Goal: Task Accomplishment & Management: Use online tool/utility

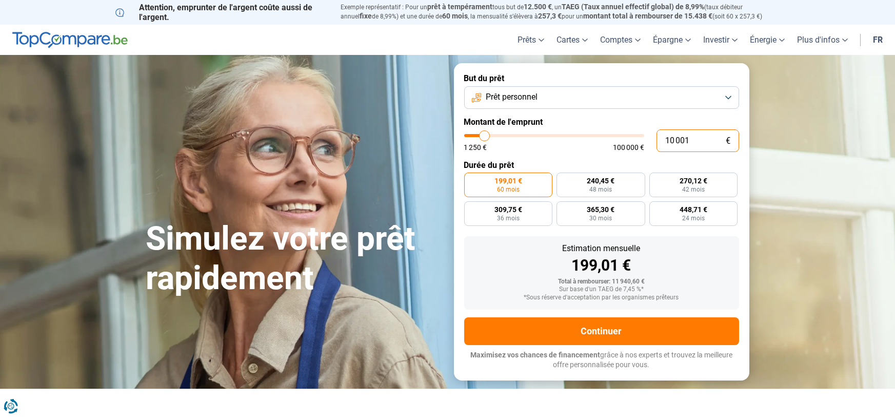
click at [700, 144] on input "10 001" at bounding box center [698, 140] width 83 height 23
type input "1 000"
type input "1250"
type input "100"
type input "1250"
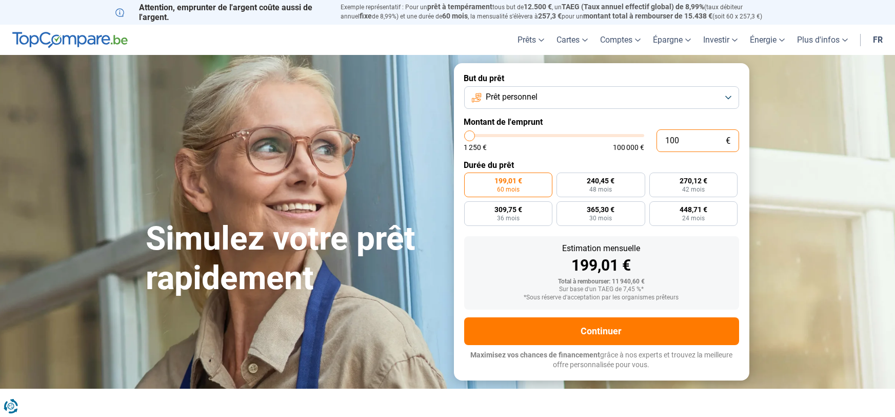
type input "10"
type input "1250"
type input "1"
type input "1250"
type input "0"
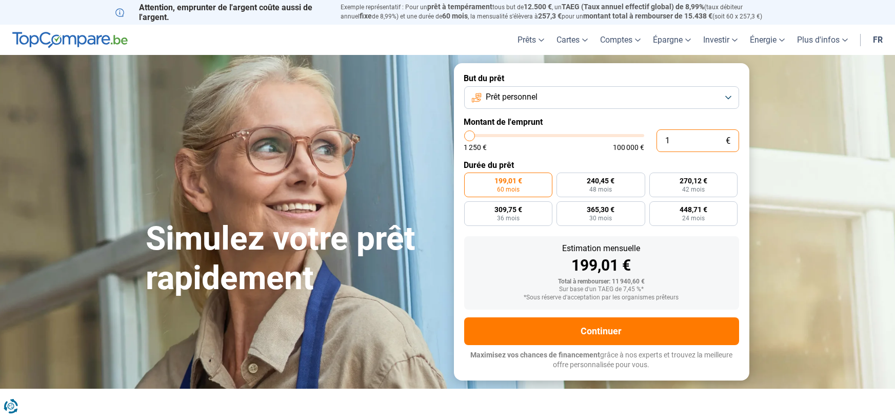
type input "1250"
type input "3"
type input "1250"
type input "0"
type input "1250"
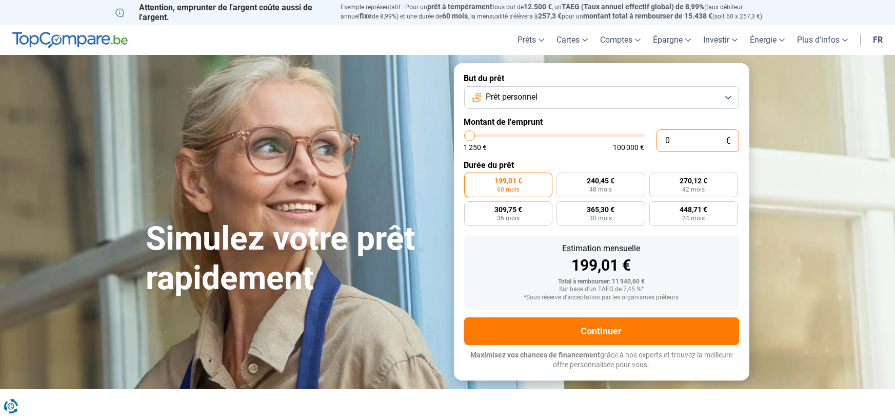
type input "2"
type input "1250"
type input "20"
type input "1250"
type input "200"
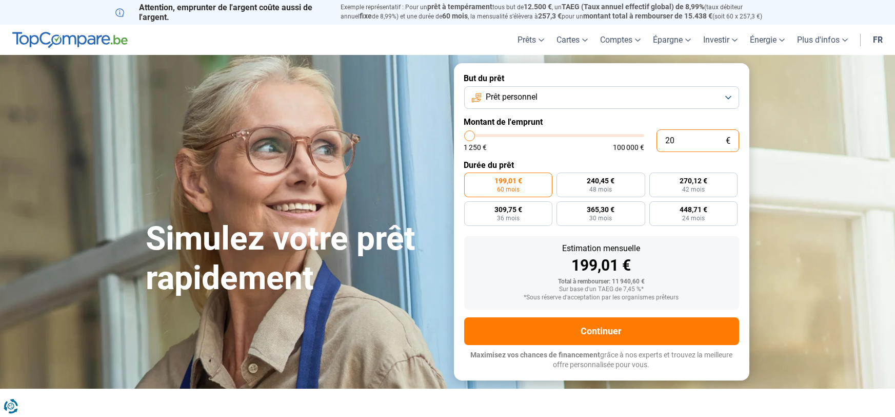
type input "1250"
type input "20"
type input "1250"
type input "2"
type input "1250"
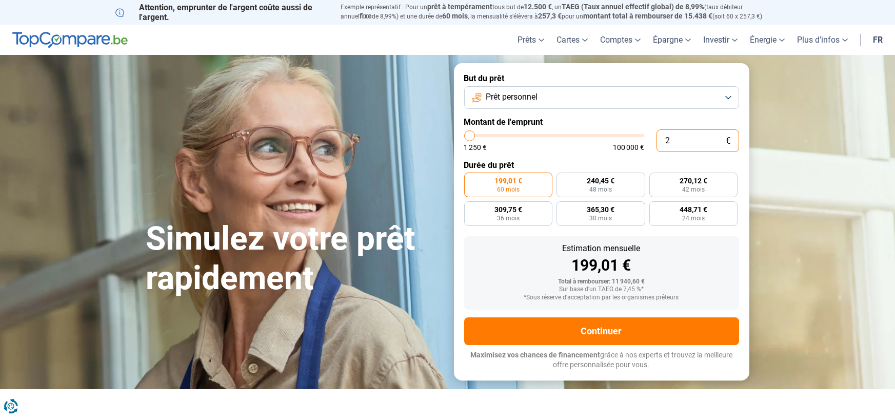
type input "0"
type input "1250"
type input "3"
type input "1250"
type input "30"
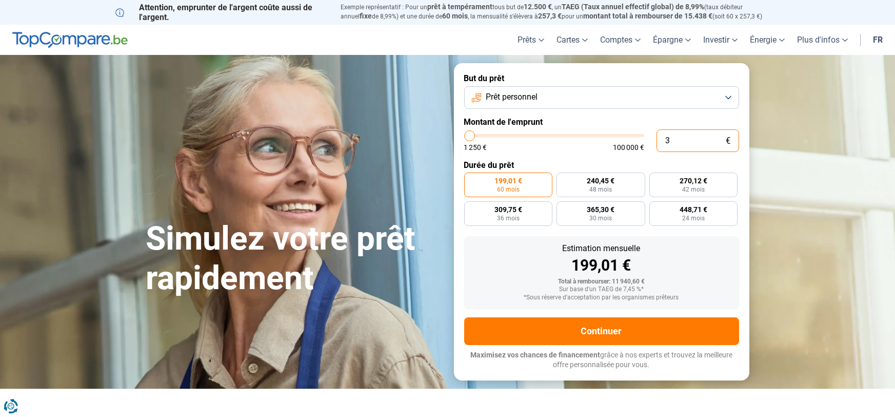
type input "1250"
type input "300"
type input "1250"
type input "3 000"
type input "3000"
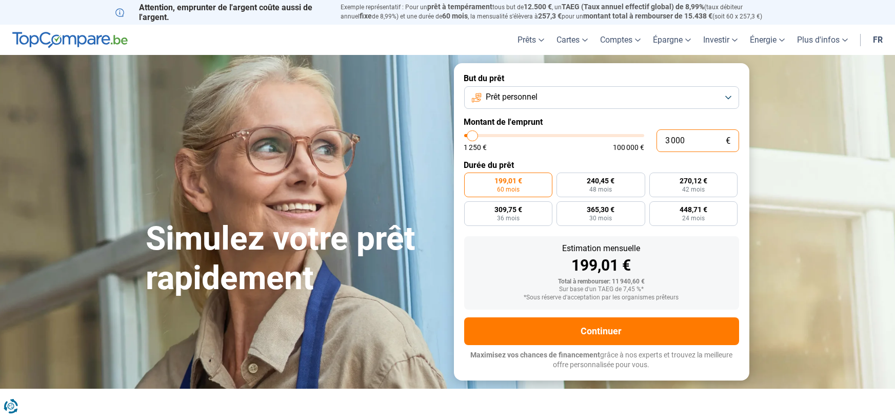
type input "30 000"
type input "30000"
radio input "false"
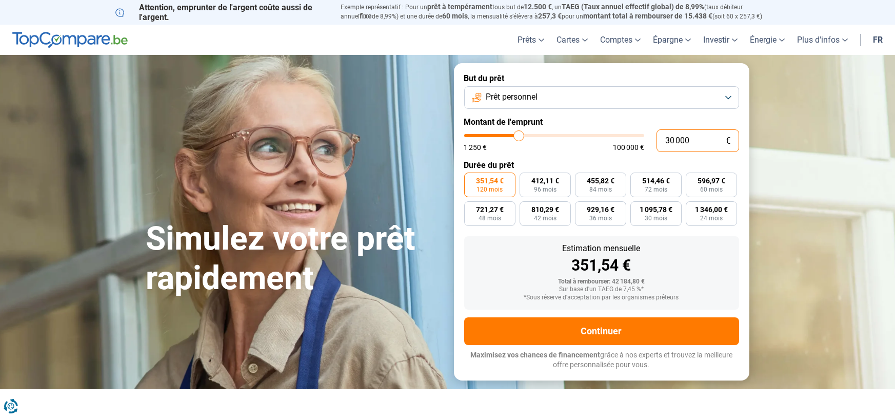
type input "3 000"
type input "3000"
type input "300"
type input "1250"
type input "30"
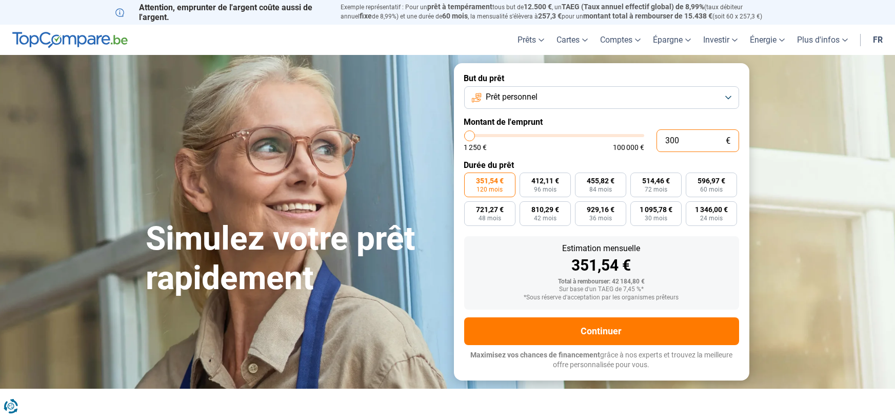
type input "1250"
type input "3"
type input "1250"
type input "0"
type input "1250"
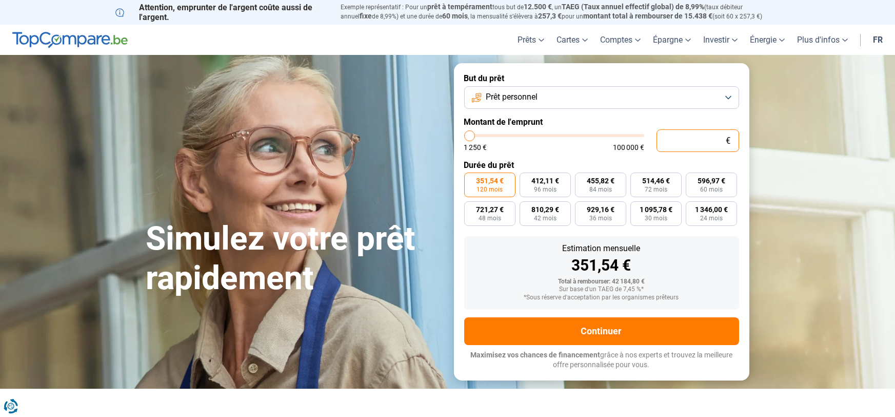
type input "2"
type input "1250"
type input "20"
type input "1250"
type input "200"
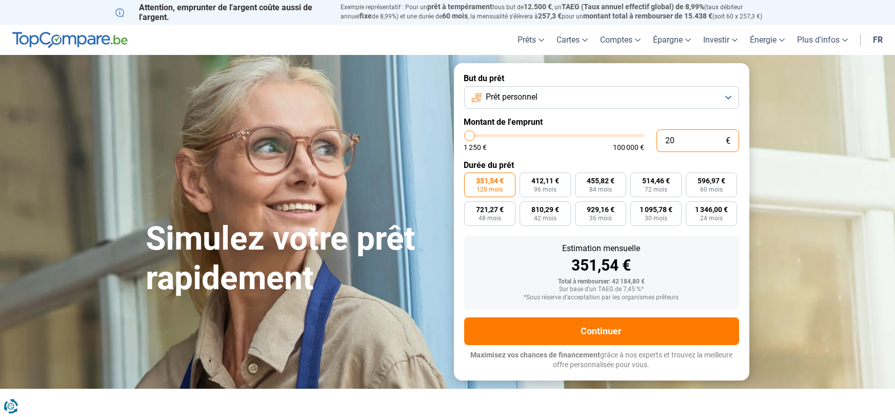
type input "1250"
type input "2 000"
type input "2000"
type input "20 000"
type input "20000"
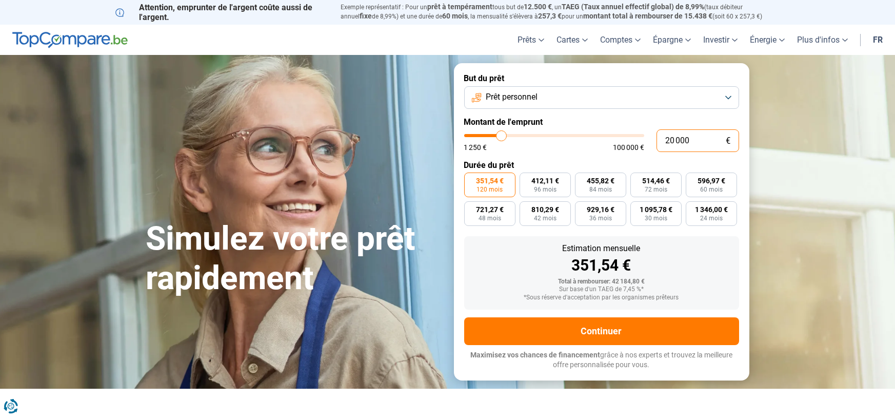
radio input "true"
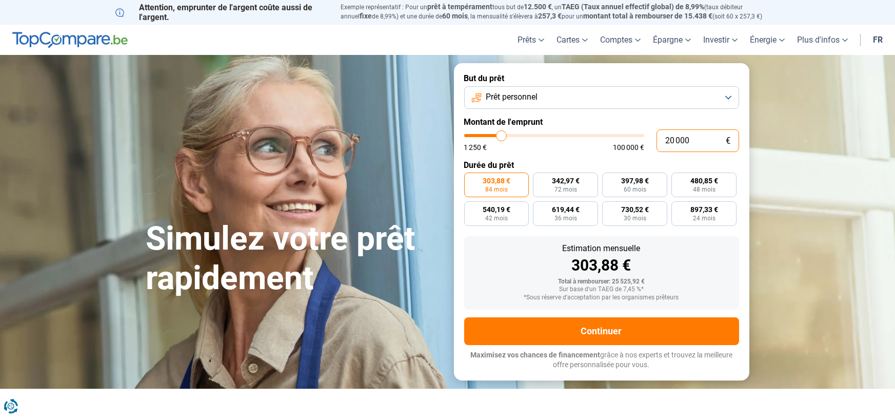
type input "20 000"
